Goal: Check status: Check status

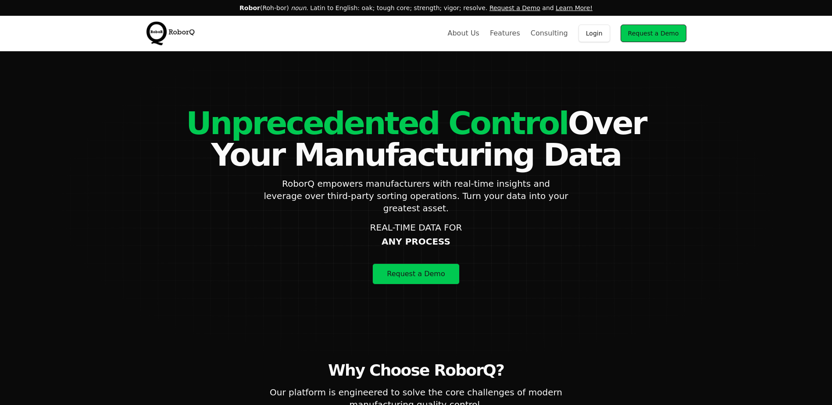
click at [595, 36] on link "Login" at bounding box center [594, 34] width 32 height 18
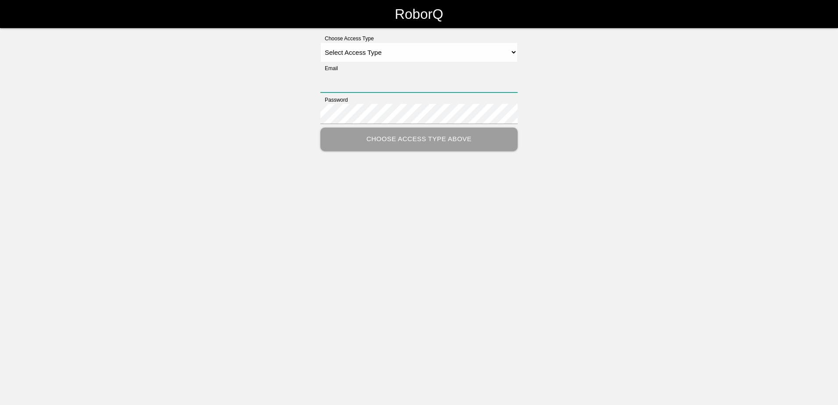
type input "[PERSON_NAME][EMAIL_ADDRESS][PERSON_NAME][DOMAIN_NAME]"
click at [393, 55] on select "Select Access Type Admin Customer Supervisor Worker" at bounding box center [419, 53] width 197 height 20
select select "Customer"
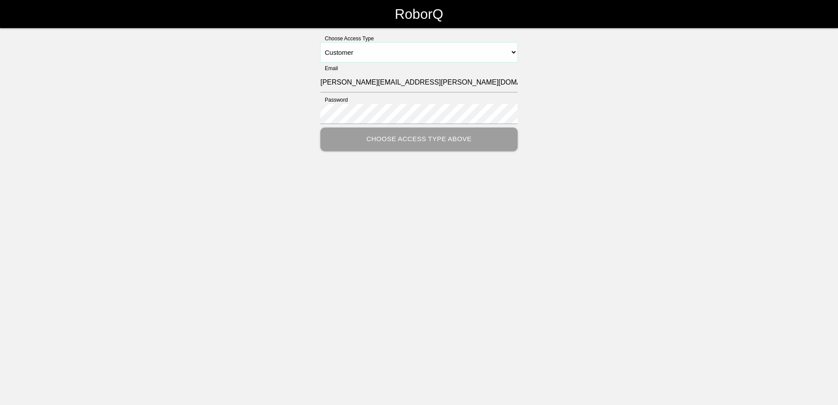
click at [321, 43] on select "Select Access Type Admin Customer Supervisor Worker" at bounding box center [419, 53] width 197 height 20
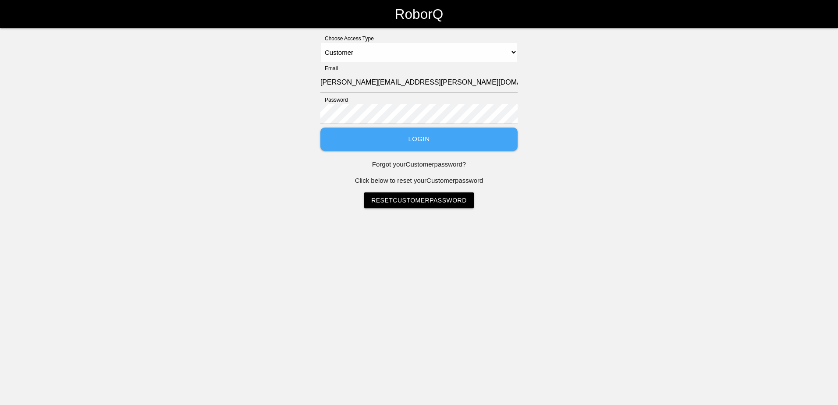
click at [410, 144] on button "Login" at bounding box center [419, 139] width 197 height 23
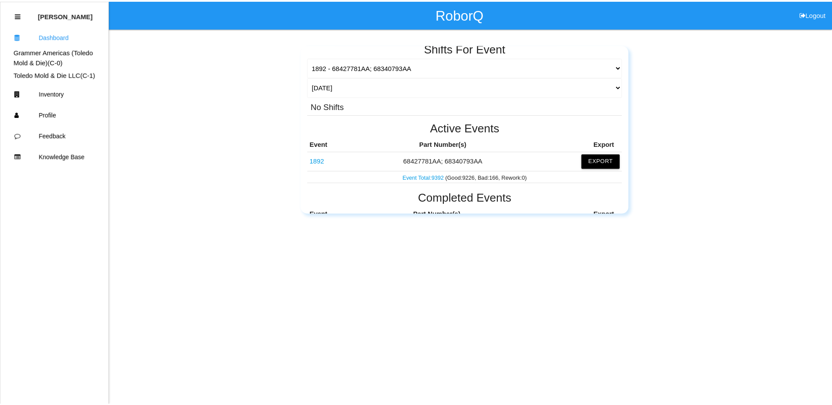
scroll to position [88, 0]
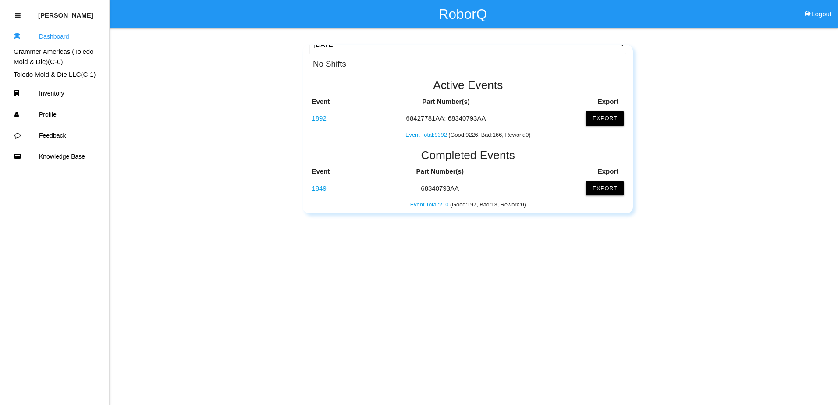
click at [321, 119] on link "1892" at bounding box center [319, 117] width 14 height 7
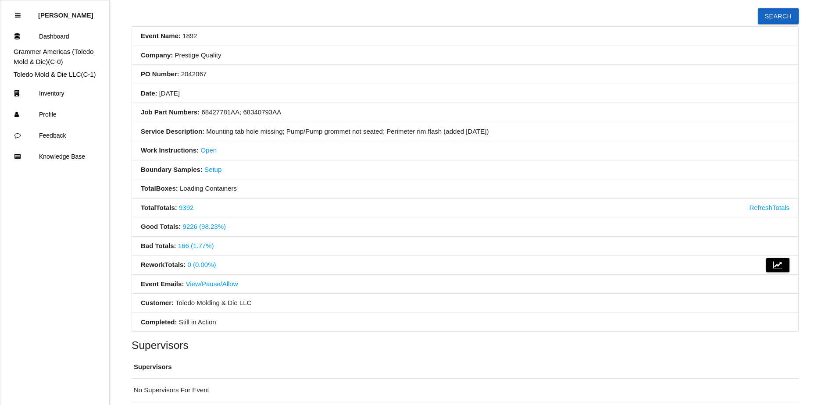
scroll to position [143, 0]
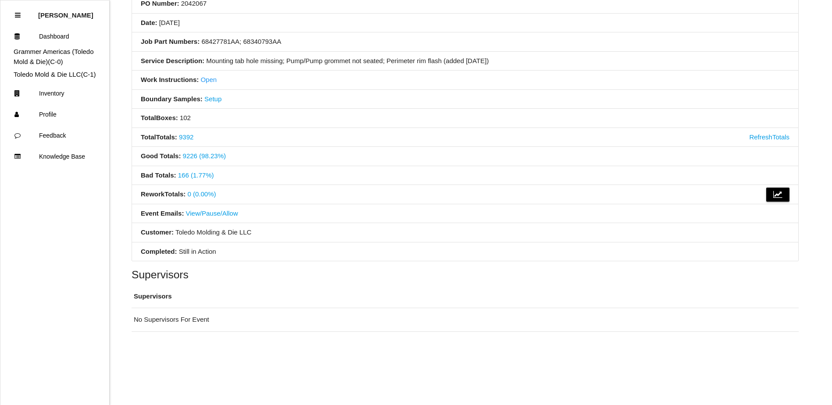
click at [199, 177] on link "166 (1.77%)" at bounding box center [196, 174] width 36 height 7
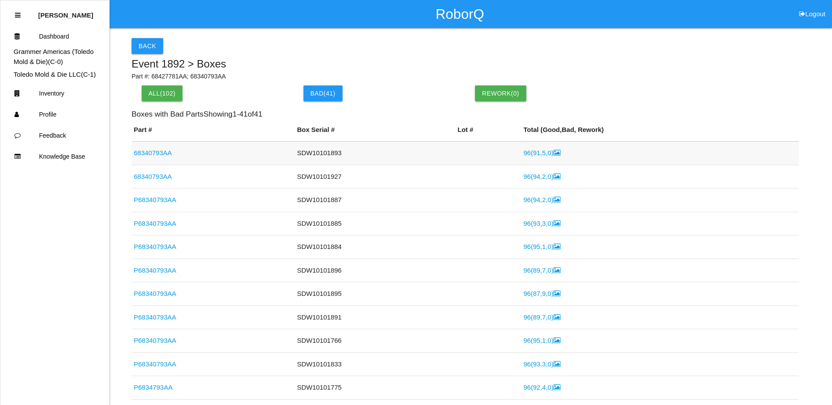
click at [523, 152] on link "96 ( 91 , 5 , 0 )" at bounding box center [541, 152] width 37 height 7
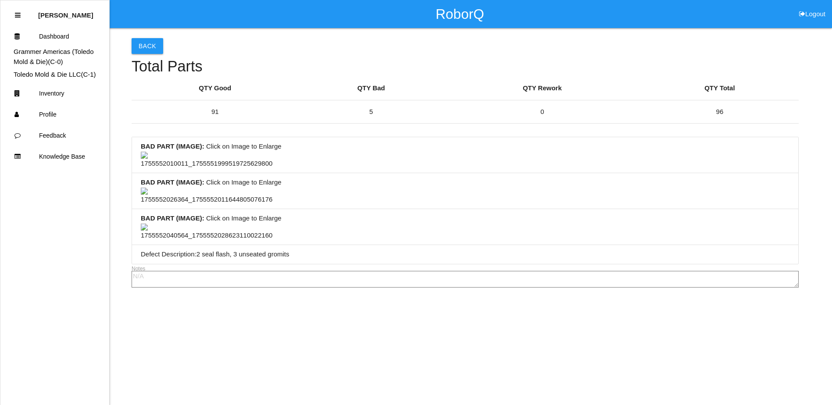
scroll to position [132, 0]
drag, startPoint x: 475, startPoint y: 130, endPoint x: 416, endPoint y: 136, distance: 59.9
click at [410, 137] on li "BAD PART (IMAGE) : Click on Image to Enlarge" at bounding box center [465, 155] width 666 height 36
drag, startPoint x: 469, startPoint y: 136, endPoint x: 418, endPoint y: 146, distance: 52.2
click at [418, 146] on li "BAD PART (IMAGE) : Click on Image to Enlarge" at bounding box center [465, 155] width 666 height 36
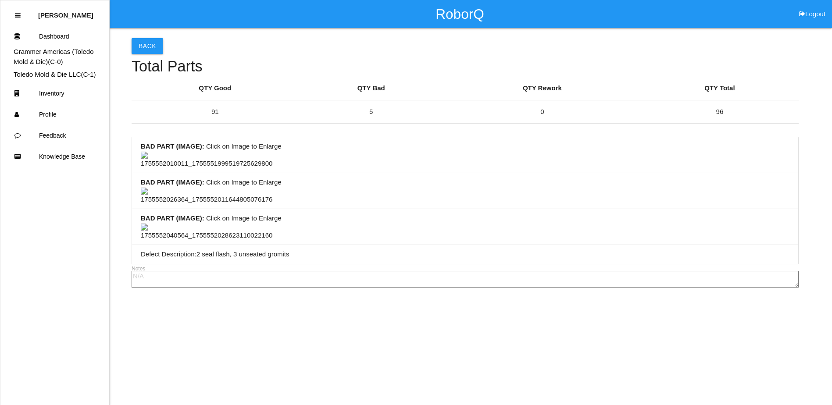
scroll to position [395, 0]
click at [417, 209] on li "BAD PART (IMAGE) : Click on Image to Enlarge" at bounding box center [465, 227] width 666 height 36
click at [146, 43] on button "Back" at bounding box center [148, 46] width 32 height 16
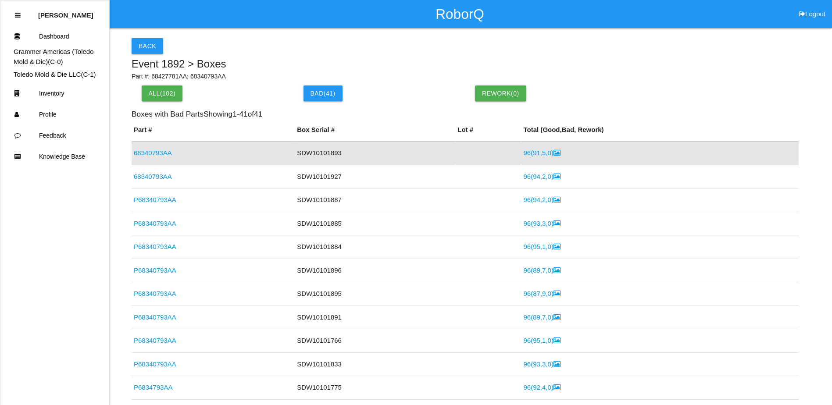
click at [330, 151] on td "SDW10101893" at bounding box center [375, 154] width 161 height 24
click at [164, 152] on link "68340793AA" at bounding box center [153, 152] width 38 height 7
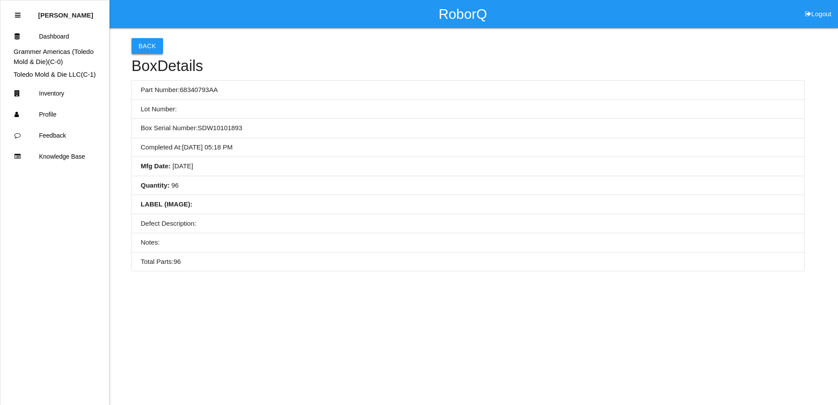
click at [137, 46] on button "Back" at bounding box center [148, 46] width 32 height 16
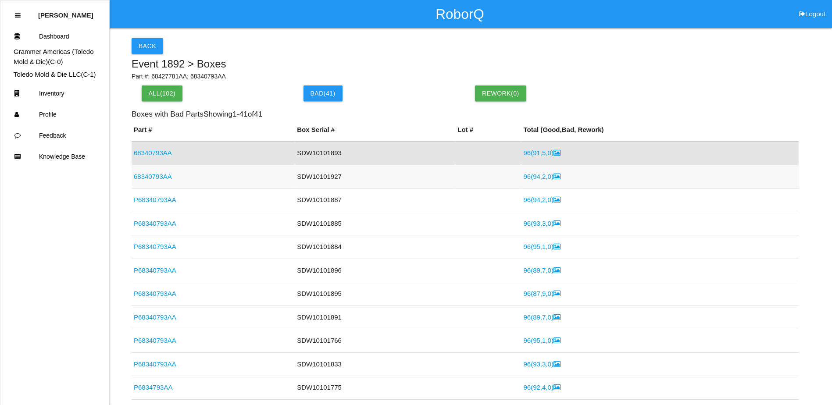
click at [535, 177] on link "96 ( 94 , 2 , 0 )" at bounding box center [541, 176] width 37 height 7
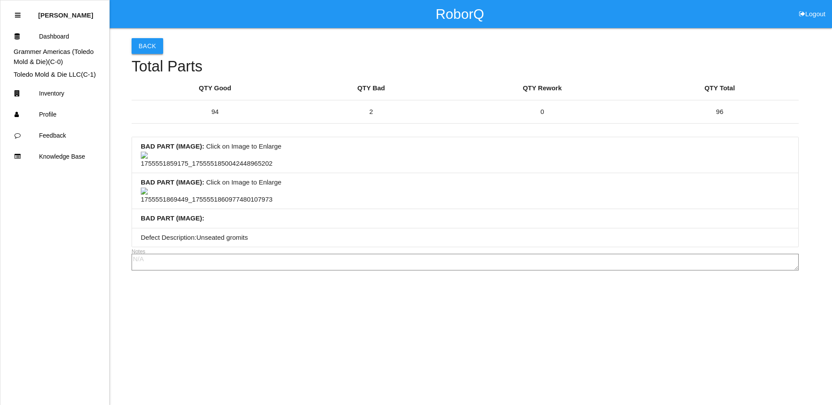
click at [149, 47] on button "Back" at bounding box center [148, 46] width 32 height 16
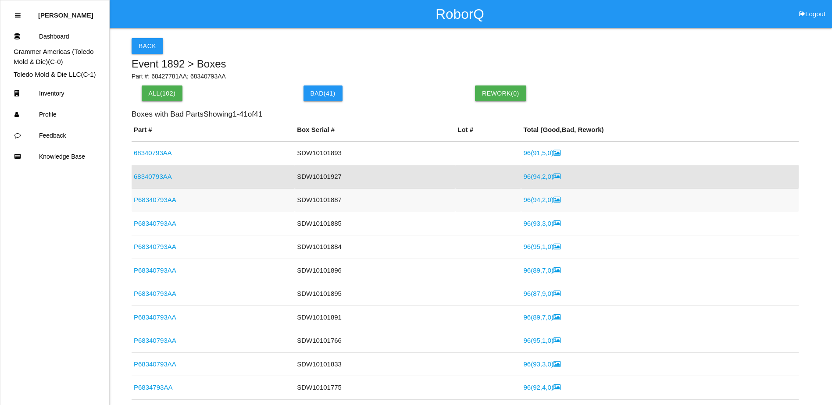
click at [527, 203] on link "96 ( 94 , 2 , 0 )" at bounding box center [541, 199] width 37 height 7
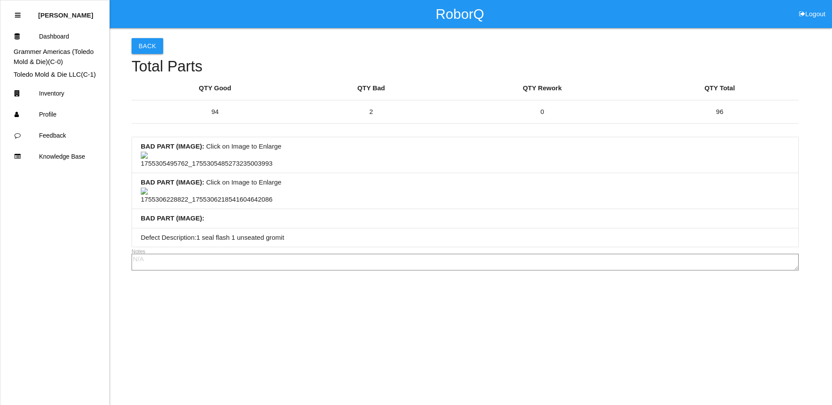
scroll to position [88, 0]
click at [413, 143] on li "BAD PART (IMAGE) : Click on Image to Enlarge" at bounding box center [465, 155] width 666 height 36
drag, startPoint x: 458, startPoint y: 140, endPoint x: 403, endPoint y: 145, distance: 55.0
click at [399, 144] on li "BAD PART (IMAGE) : Click on Image to Enlarge" at bounding box center [465, 155] width 666 height 36
drag, startPoint x: 461, startPoint y: 143, endPoint x: 413, endPoint y: 147, distance: 48.4
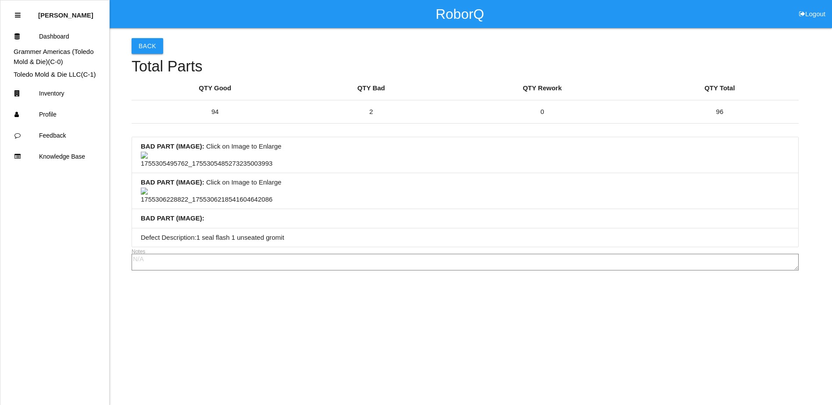
click at [406, 147] on li "BAD PART (IMAGE) : Click on Image to Enlarge" at bounding box center [465, 155] width 666 height 36
drag, startPoint x: 460, startPoint y: 146, endPoint x: 408, endPoint y: 146, distance: 52.2
click at [404, 146] on li "BAD PART (IMAGE) : Click on Image to Enlarge" at bounding box center [465, 155] width 666 height 36
drag, startPoint x: 460, startPoint y: 143, endPoint x: 411, endPoint y: 136, distance: 48.7
click at [390, 137] on li "BAD PART (IMAGE) : Click on Image to Enlarge" at bounding box center [465, 155] width 666 height 36
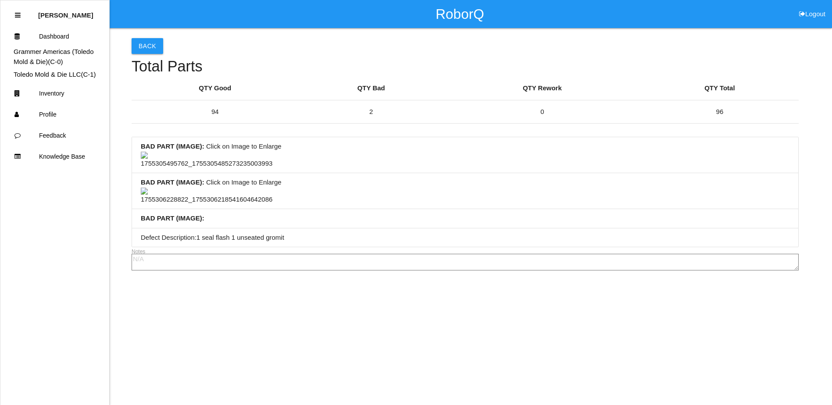
drag, startPoint x: 462, startPoint y: 134, endPoint x: 391, endPoint y: 140, distance: 71.7
click at [412, 139] on li "BAD PART (IMAGE) : Click on Image to Enlarge" at bounding box center [465, 155] width 666 height 36
click at [154, 46] on button "Back" at bounding box center [148, 46] width 32 height 16
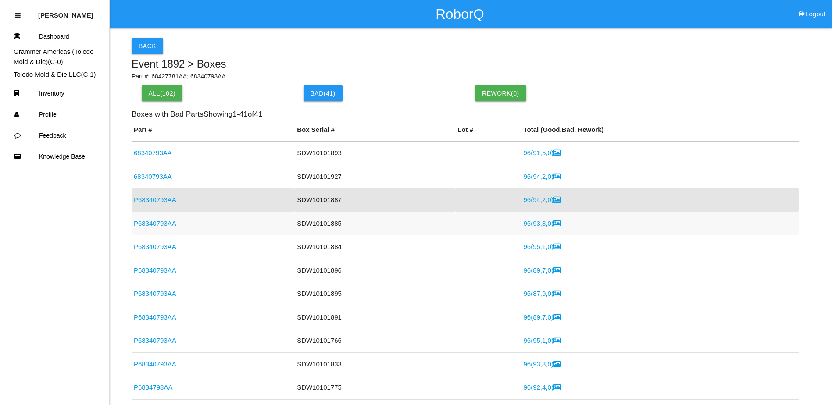
click at [535, 226] on link "96 ( 93 , 3 , 0 )" at bounding box center [541, 223] width 37 height 7
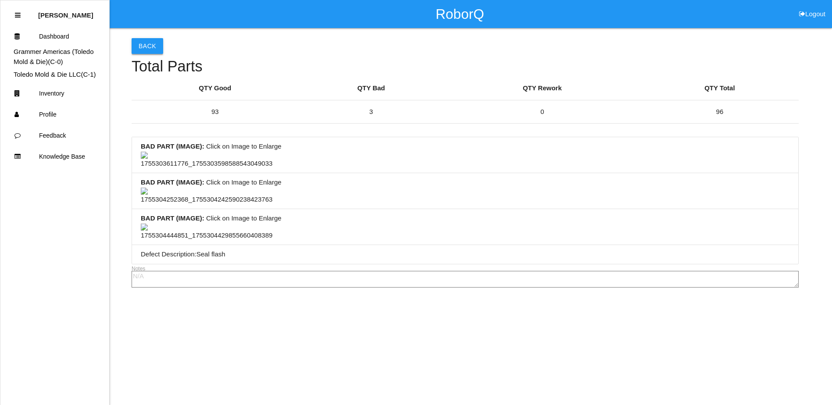
click at [151, 50] on button "Back" at bounding box center [148, 46] width 32 height 16
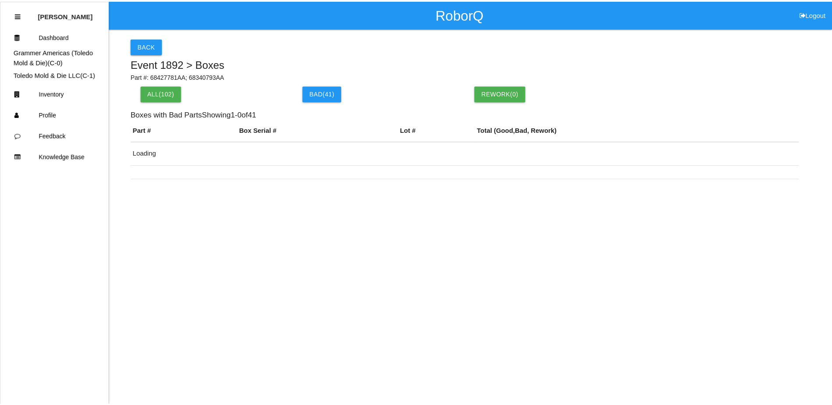
scroll to position [21, 0]
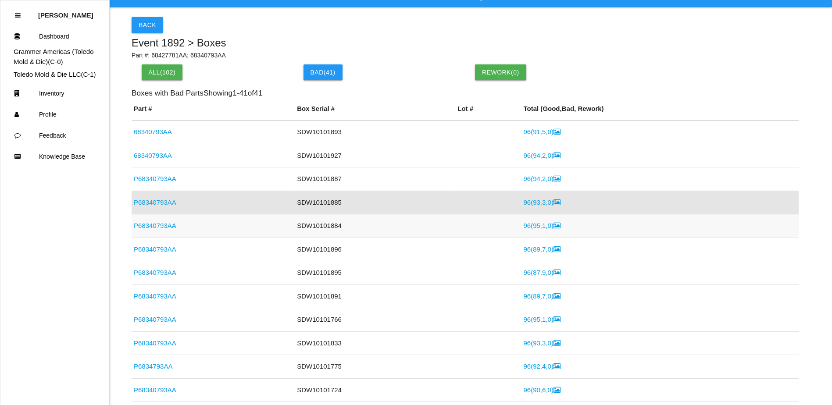
click at [539, 227] on link "96 ( 95 , 1 , 0 )" at bounding box center [541, 225] width 37 height 7
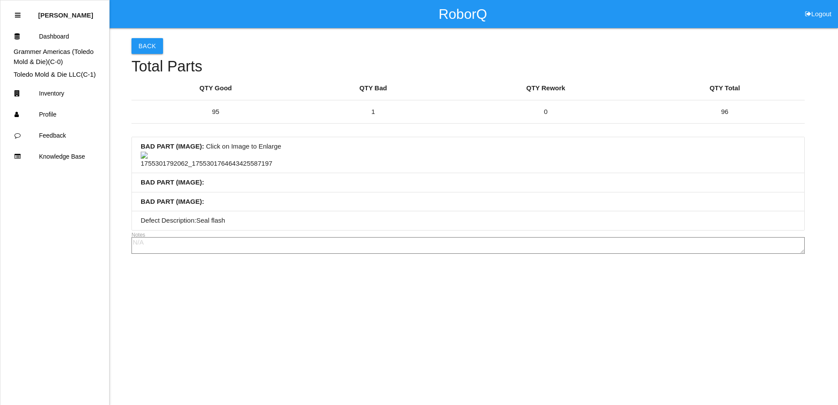
click at [217, 169] on img at bounding box center [207, 160] width 132 height 17
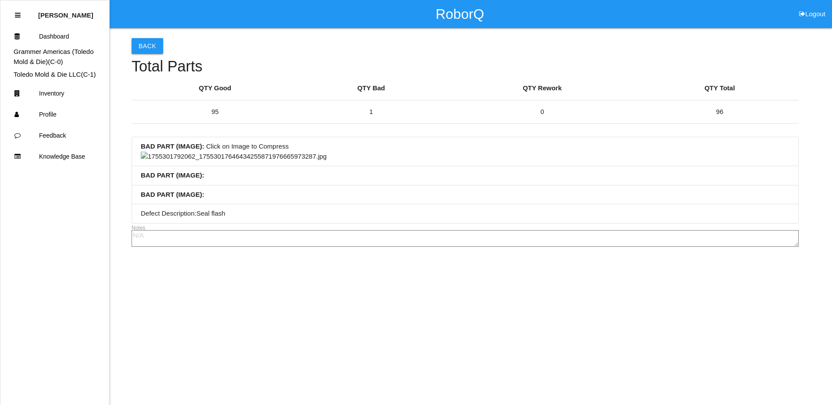
scroll to position [132, 0]
click at [327, 162] on img at bounding box center [234, 157] width 186 height 10
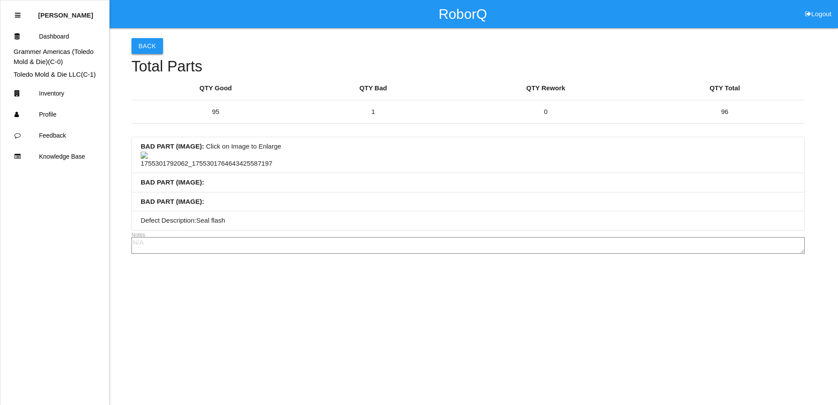
click at [151, 45] on button "Back" at bounding box center [148, 46] width 32 height 16
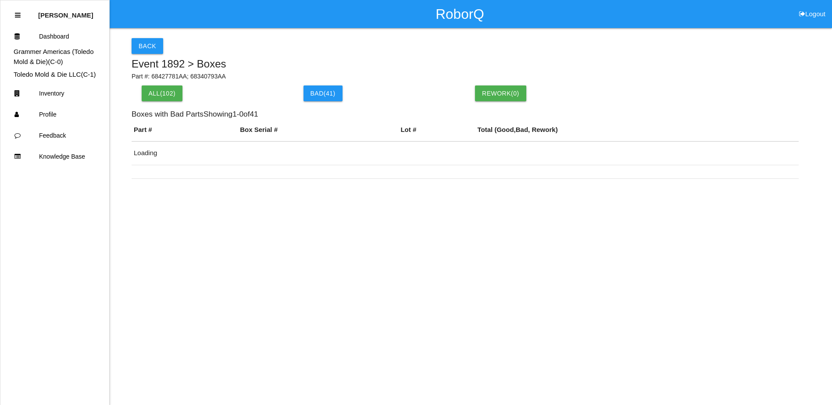
scroll to position [45, 0]
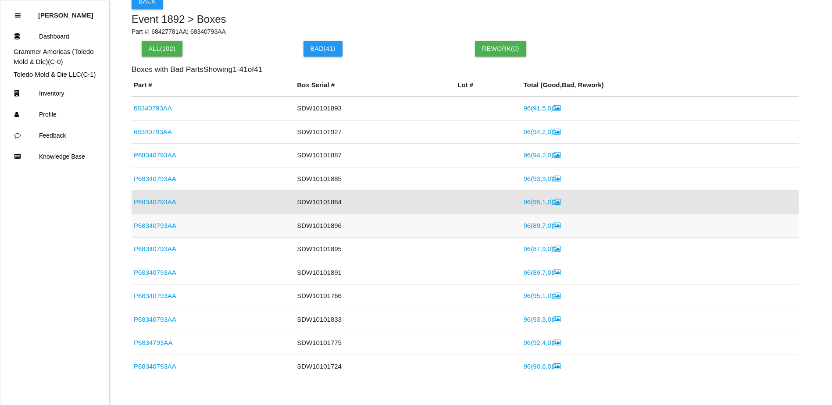
click at [536, 225] on link "96 ( 89 , 7 , 0 )" at bounding box center [541, 225] width 37 height 7
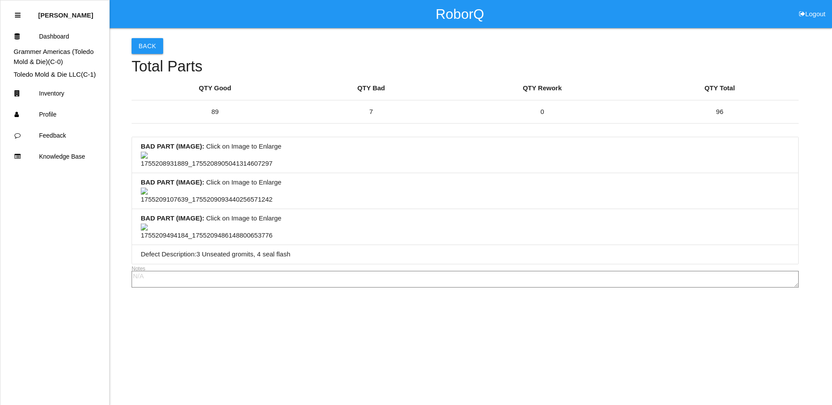
scroll to position [132, 0]
click at [394, 161] on li "BAD PART (IMAGE) : Click on Image to Enlarge" at bounding box center [465, 155] width 666 height 36
drag, startPoint x: 500, startPoint y: 165, endPoint x: 439, endPoint y: 164, distance: 61.4
click at [430, 164] on li "BAD PART (IMAGE) : Click on Image to Enlarge" at bounding box center [465, 155] width 666 height 36
drag, startPoint x: 488, startPoint y: 163, endPoint x: 433, endPoint y: 161, distance: 55.3
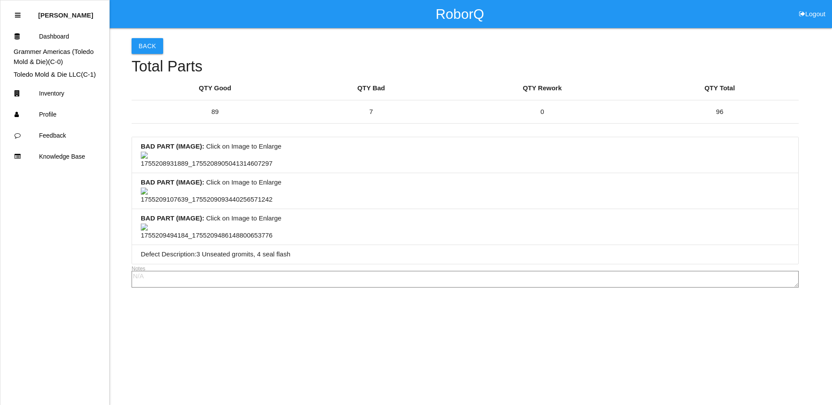
click at [433, 161] on li "BAD PART (IMAGE) : Click on Image to Enlarge" at bounding box center [465, 155] width 666 height 36
click at [147, 43] on button "Back" at bounding box center [148, 46] width 32 height 16
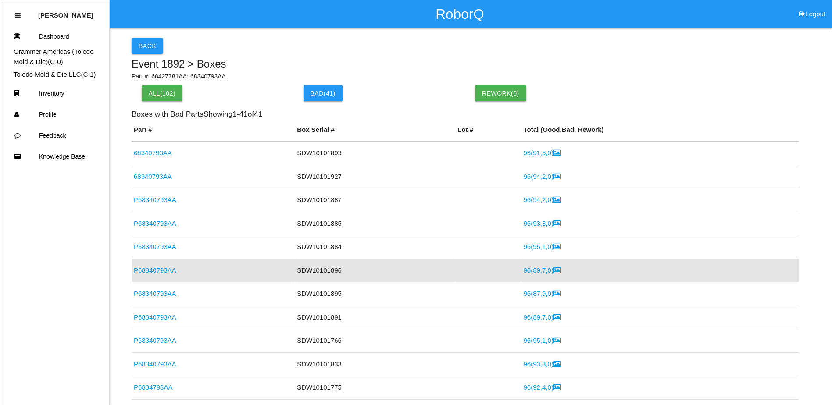
scroll to position [68, 0]
